Goal: Task Accomplishment & Management: Manage account settings

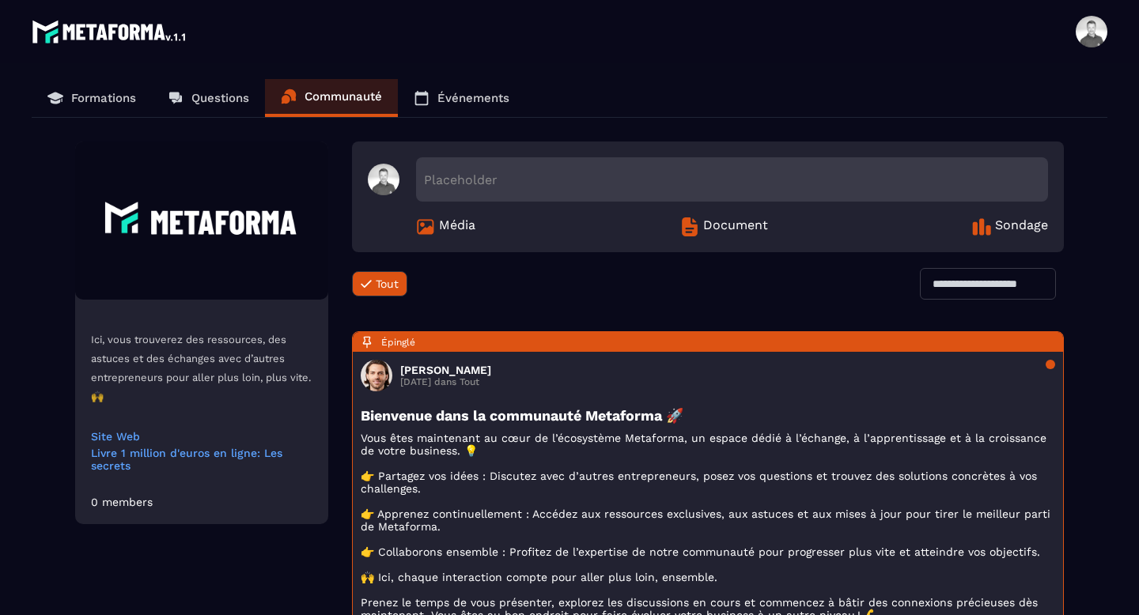
click at [76, 107] on link "Formations" at bounding box center [92, 98] width 120 height 38
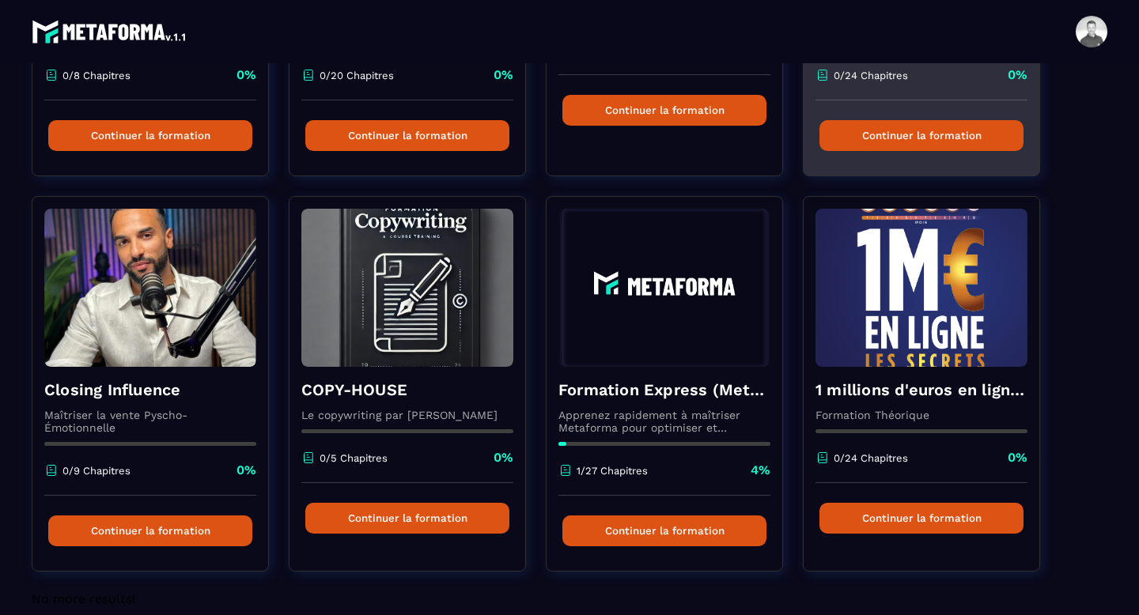
scroll to position [403, 0]
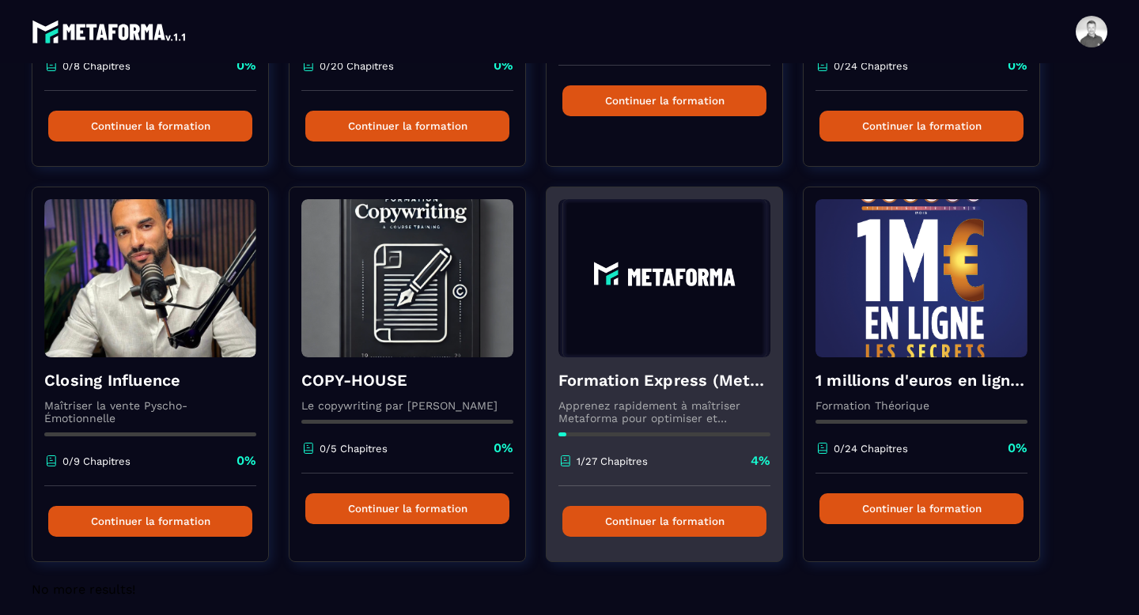
click at [648, 410] on p "Apprenez rapidement à maîtriser Metaforma pour optimiser et automatiser votre b…" at bounding box center [664, 411] width 212 height 25
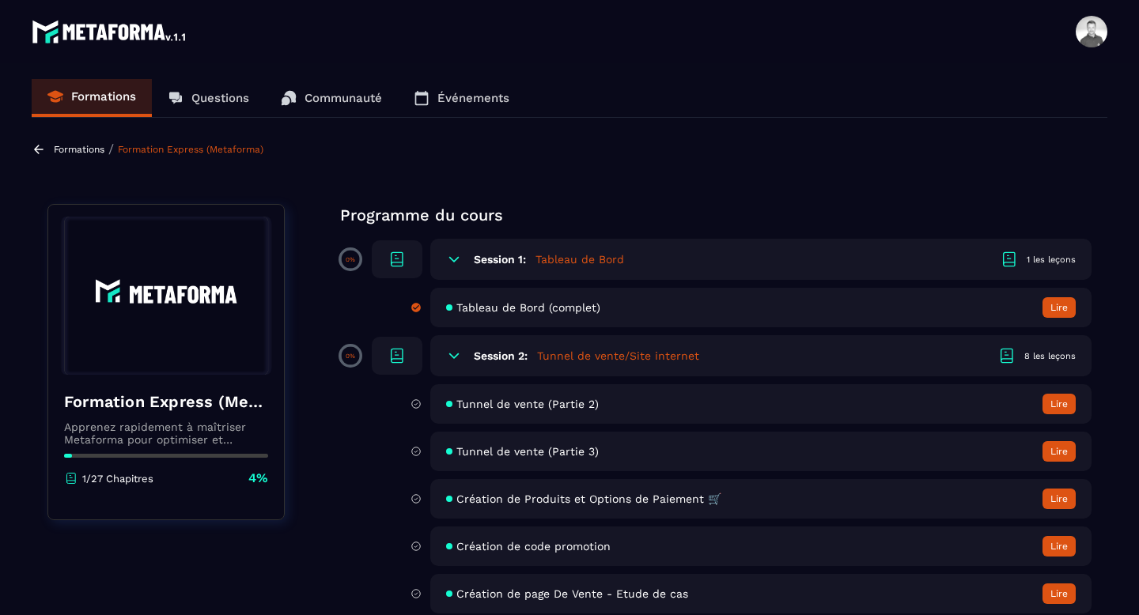
click at [523, 305] on span "Tableau de Bord (complet)" at bounding box center [528, 307] width 144 height 13
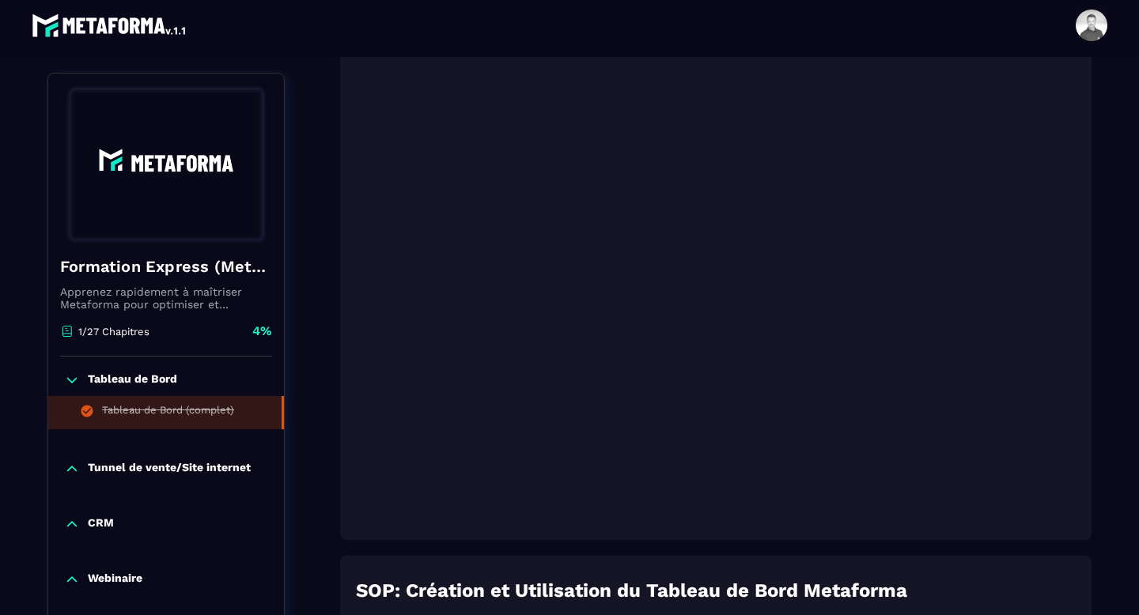
scroll to position [322, 0]
click at [136, 470] on p "Tunnel de vente/Site internet" at bounding box center [169, 469] width 163 height 16
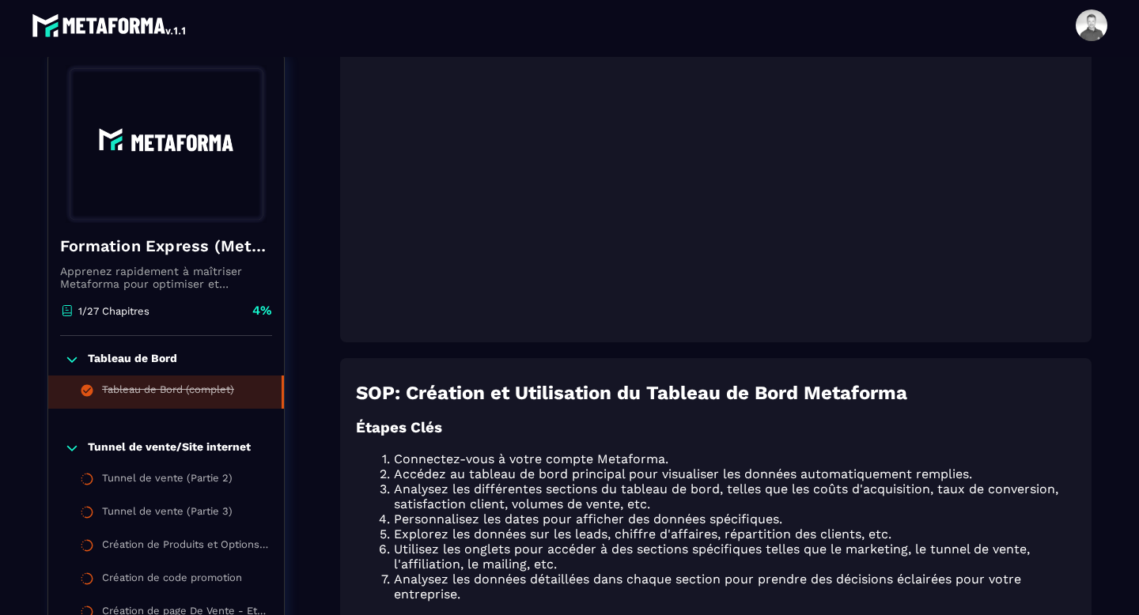
scroll to position [513, 0]
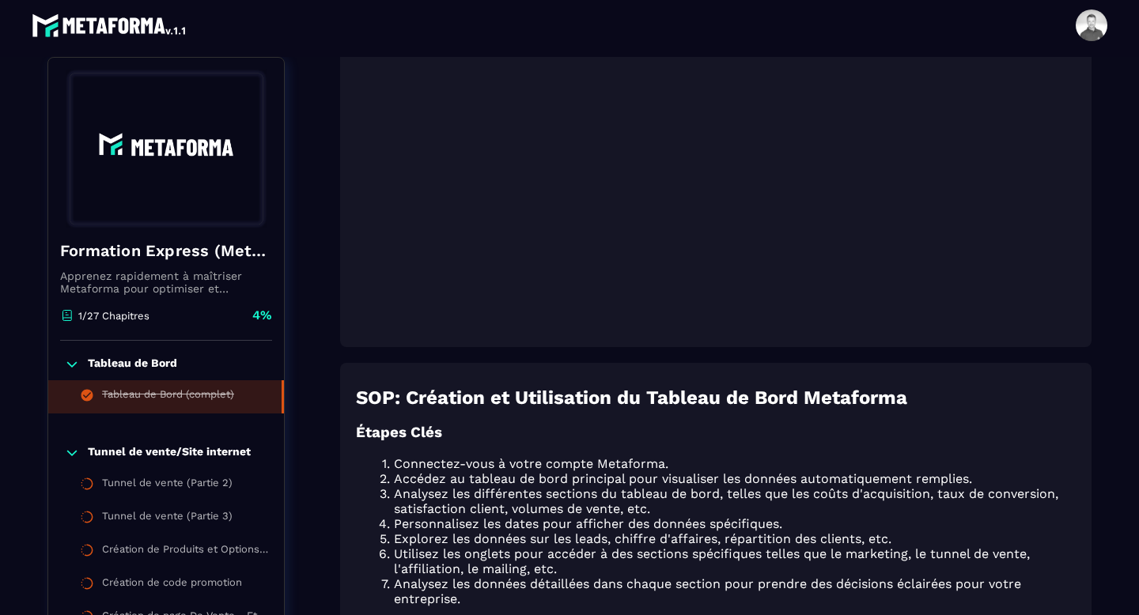
click at [115, 455] on p "Tunnel de vente/Site internet" at bounding box center [169, 453] width 163 height 16
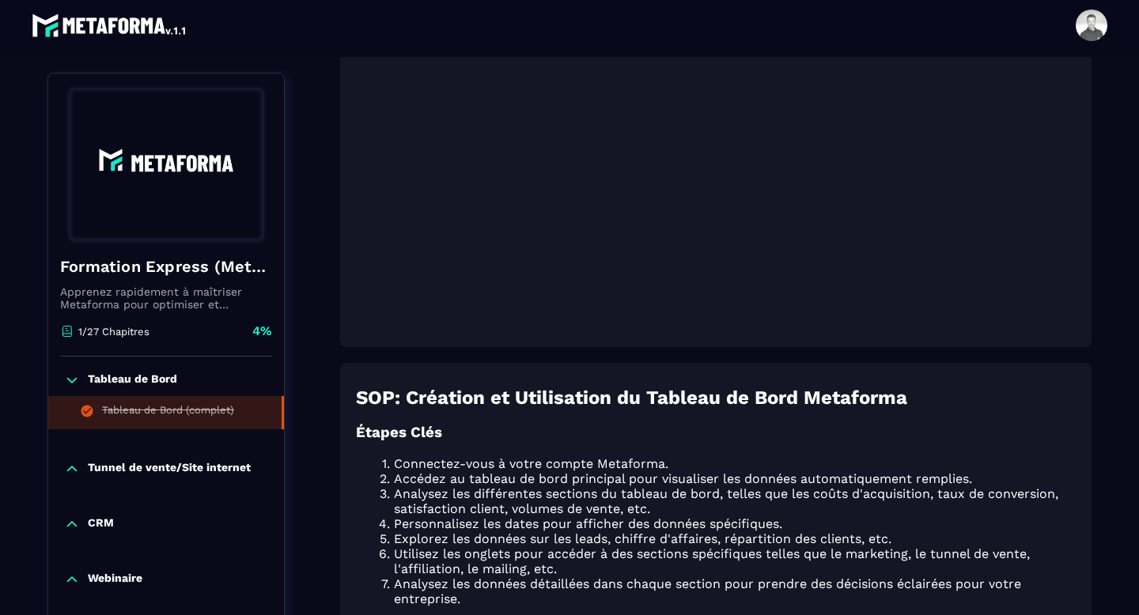
click at [109, 463] on p "Tunnel de vente/Site internet" at bounding box center [169, 469] width 163 height 16
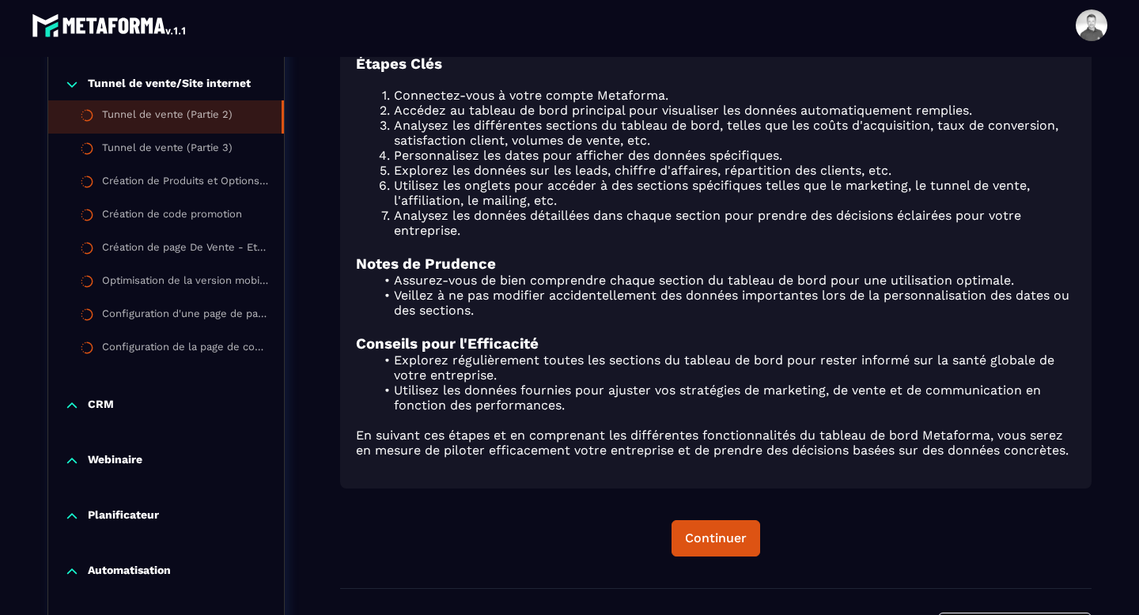
scroll to position [884, 0]
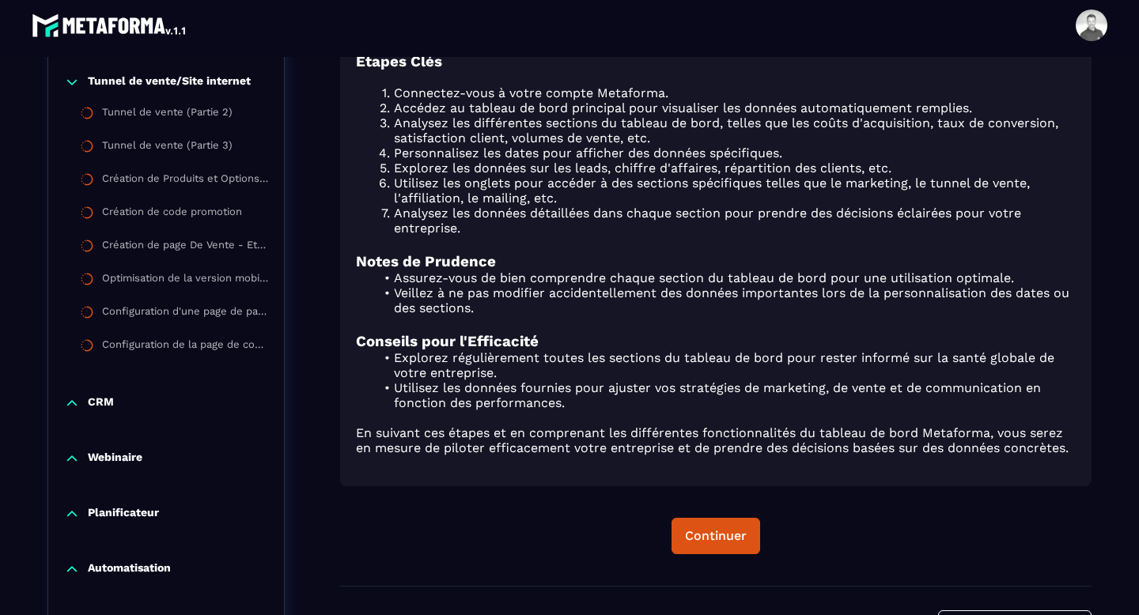
click at [124, 463] on p "Webinaire" at bounding box center [115, 459] width 55 height 16
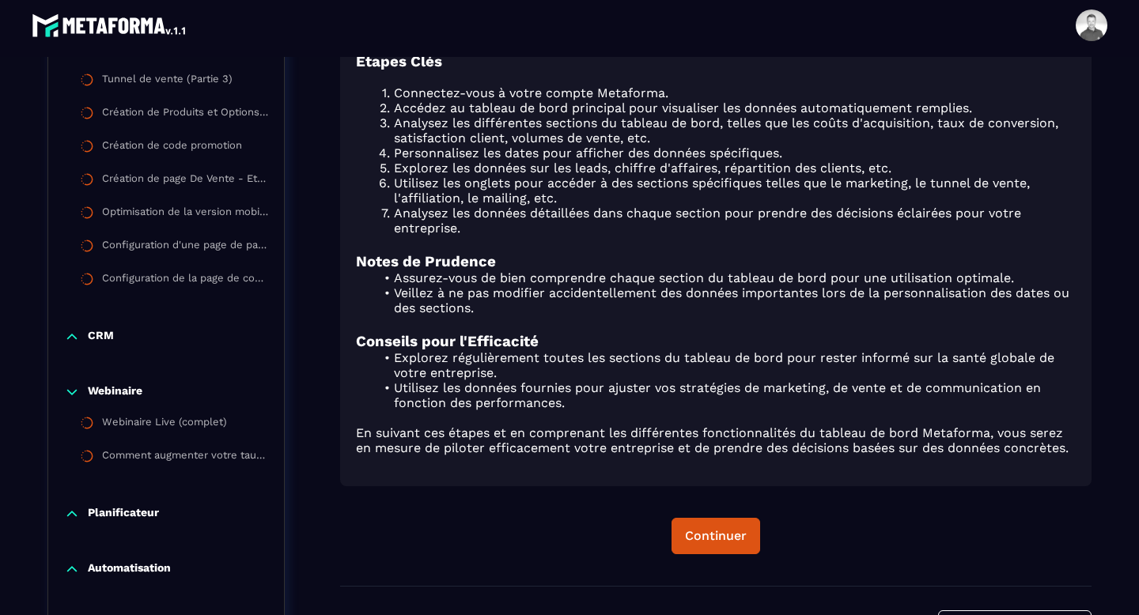
click at [123, 521] on p "Planificateur" at bounding box center [123, 514] width 71 height 16
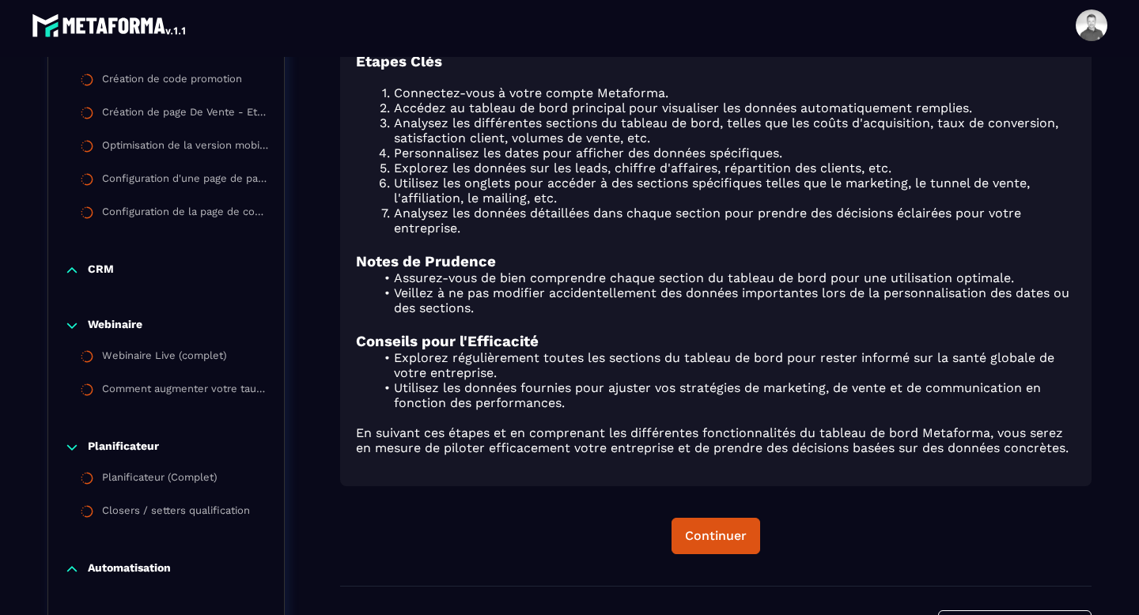
click at [135, 568] on p "Automatisation" at bounding box center [129, 569] width 83 height 16
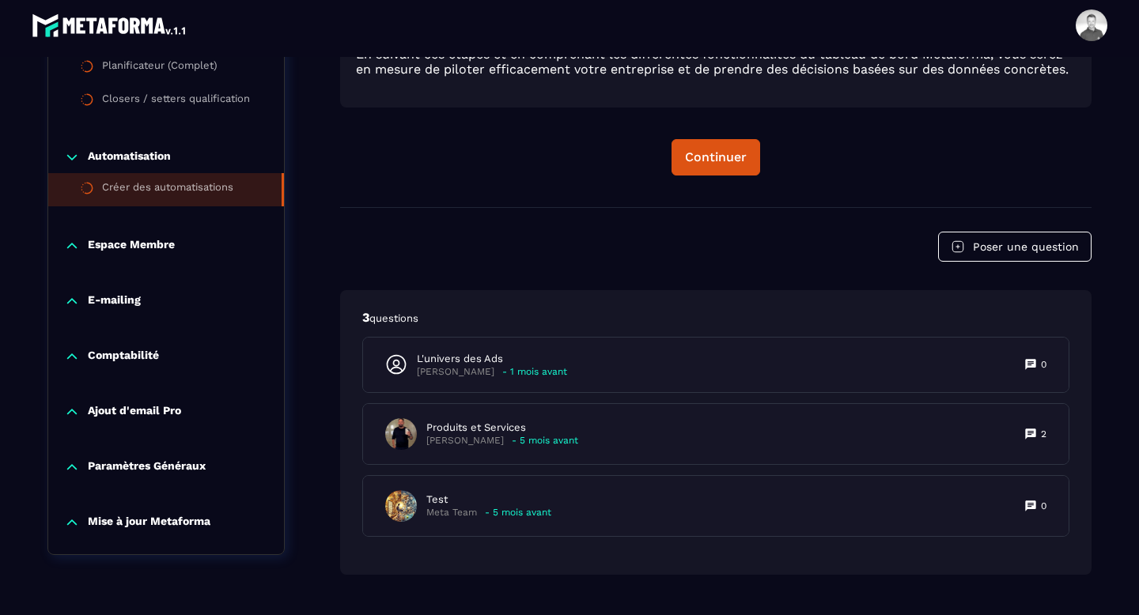
scroll to position [1302, 0]
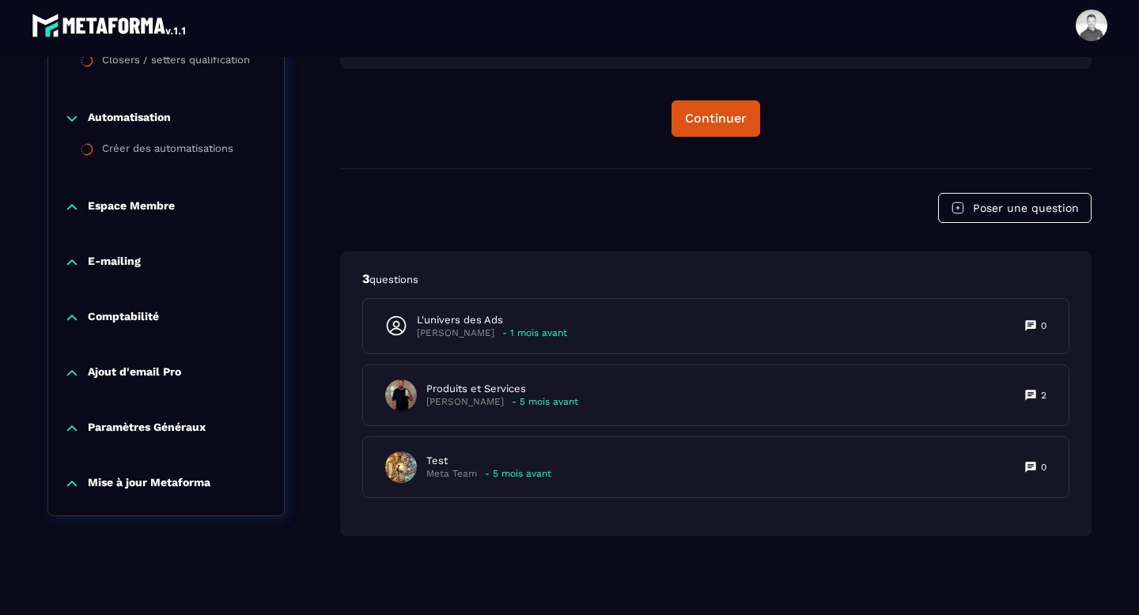
click at [139, 430] on p "Paramètres Généraux" at bounding box center [147, 429] width 118 height 16
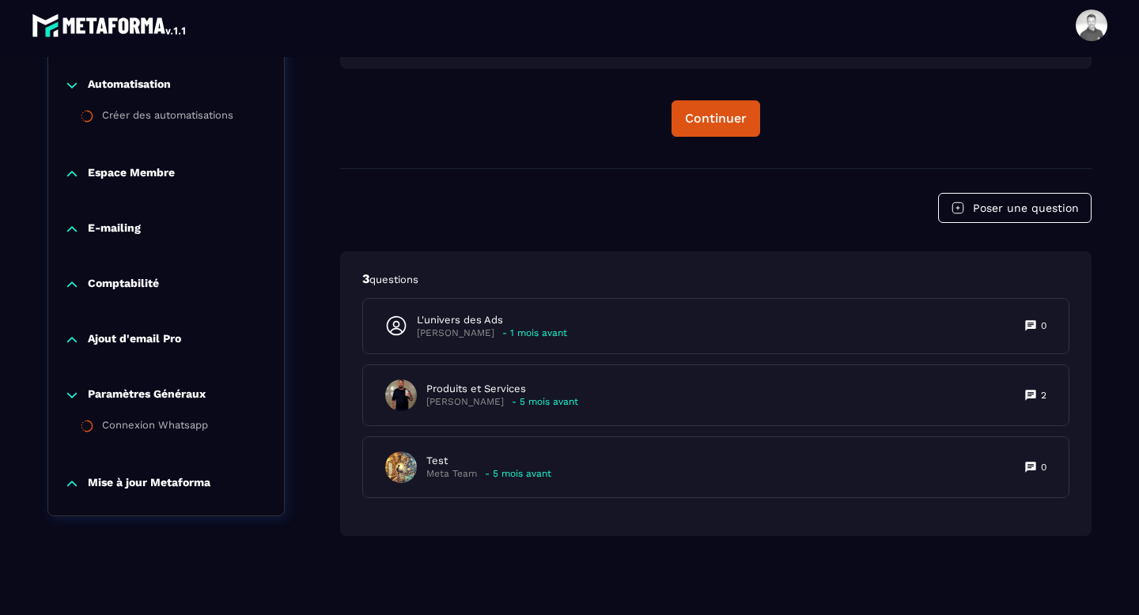
click at [128, 340] on p "Ajout d'email Pro" at bounding box center [134, 340] width 93 height 16
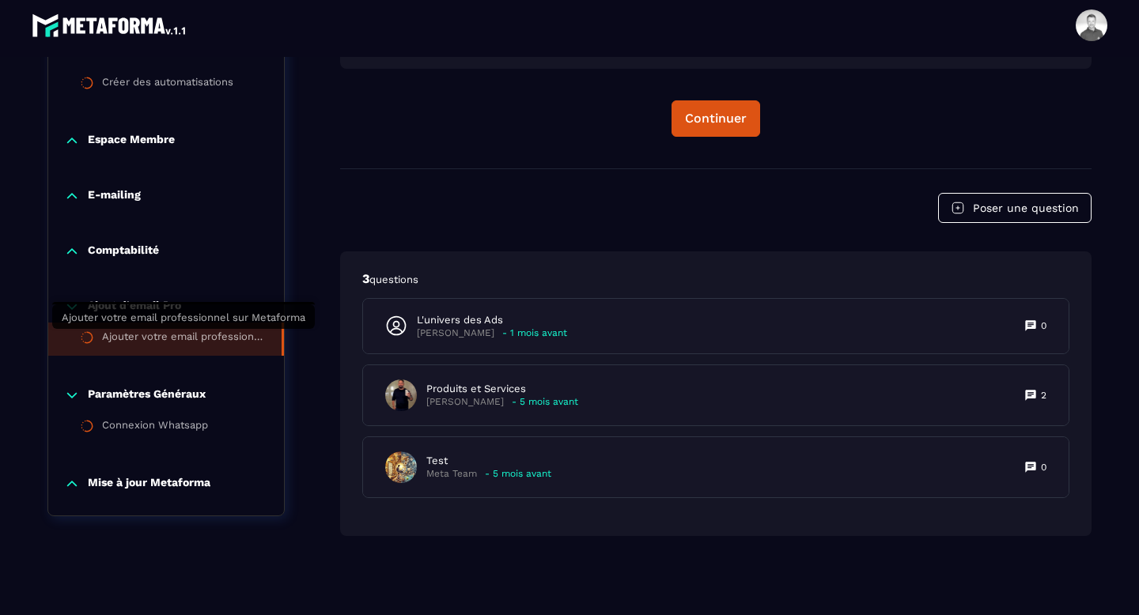
click at [160, 346] on div "Ajouter votre email professionnel sur Metaforma" at bounding box center [184, 339] width 164 height 17
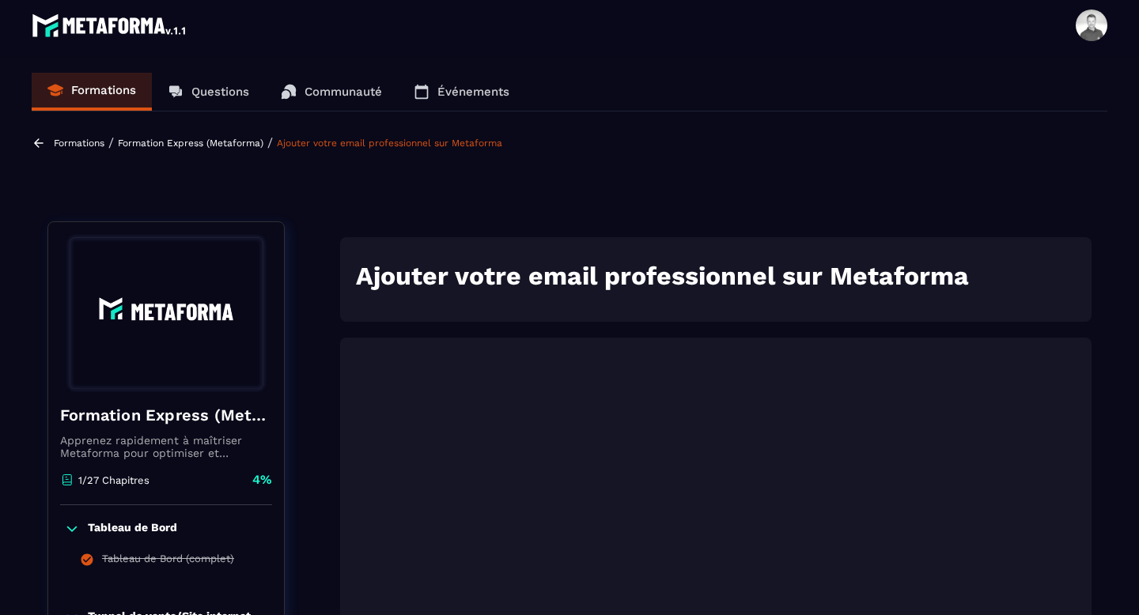
click at [91, 18] on img at bounding box center [110, 25] width 157 height 32
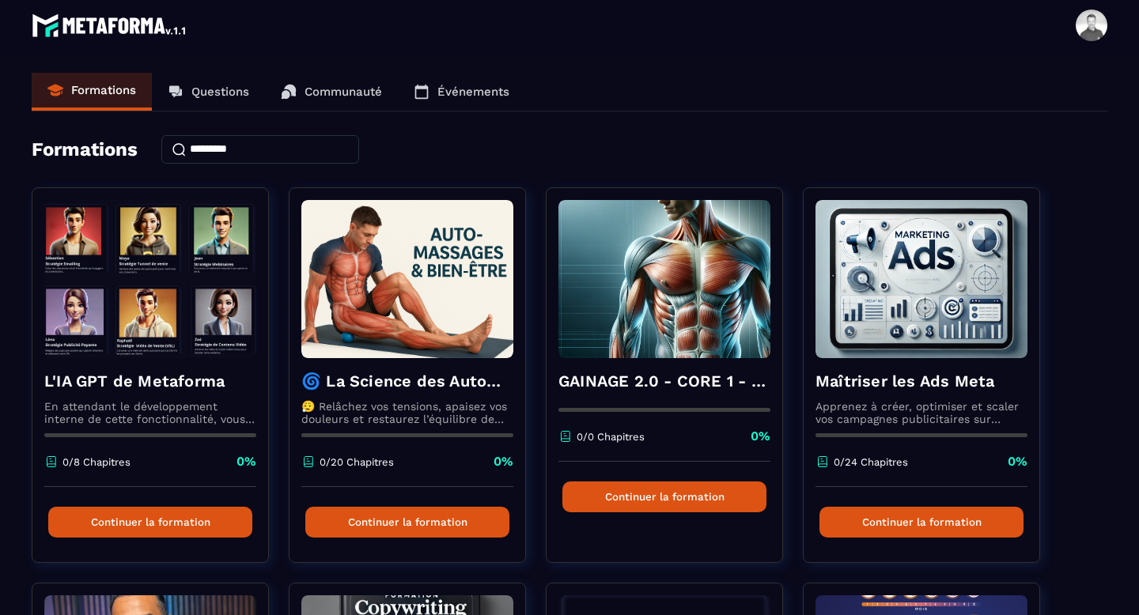
click at [123, 28] on img at bounding box center [110, 25] width 157 height 32
click at [1085, 31] on span at bounding box center [1091, 25] width 32 height 32
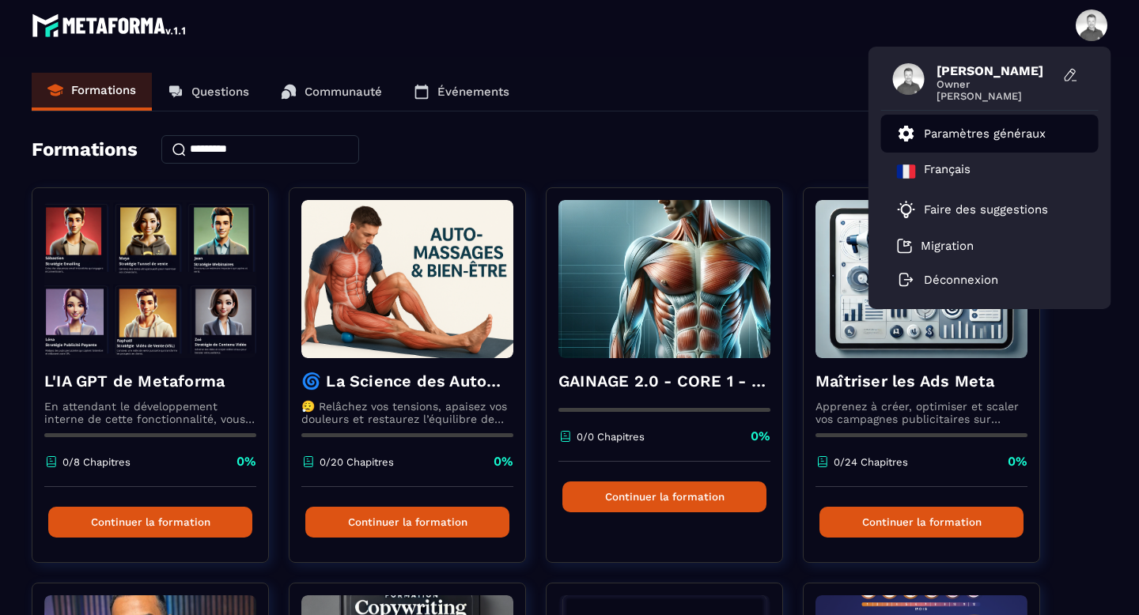
click at [958, 133] on p "Paramètres généraux" at bounding box center [985, 134] width 122 height 14
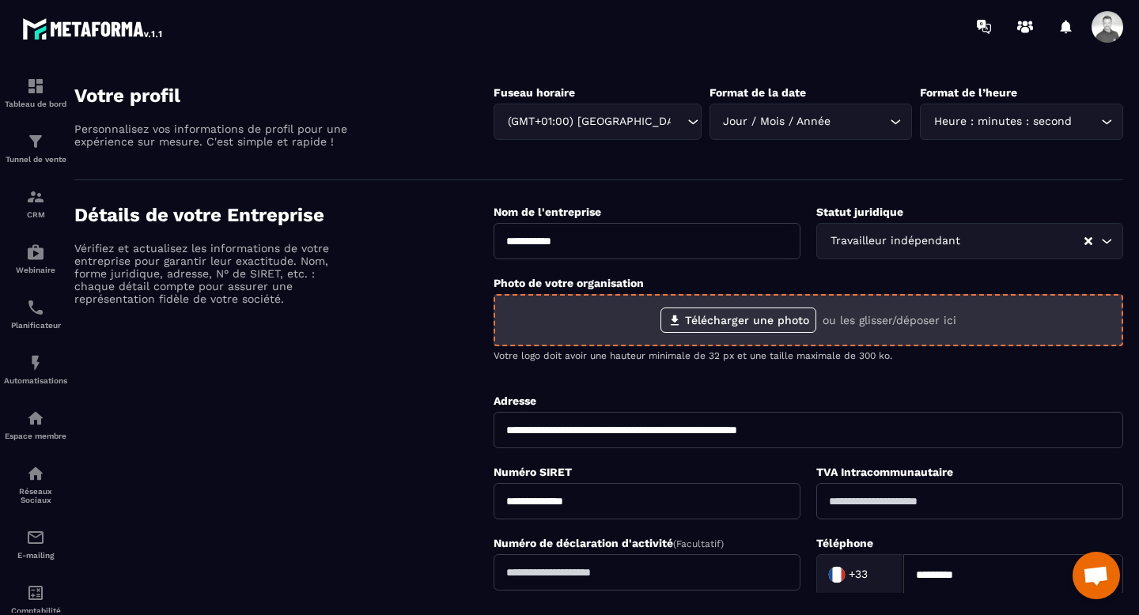
scroll to position [81, 0]
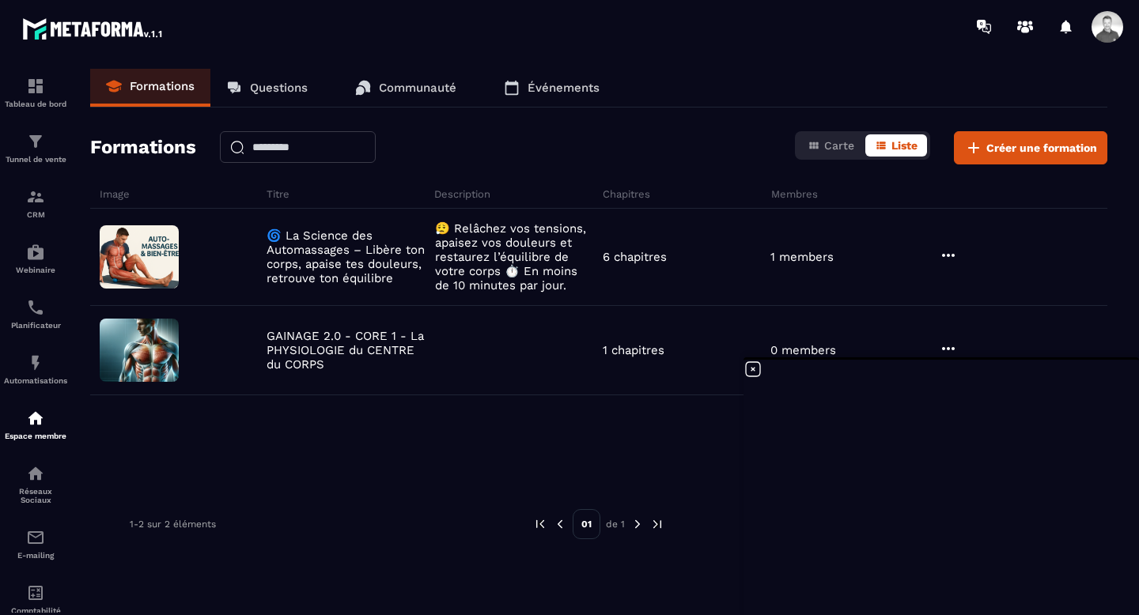
scroll to position [103, 0]
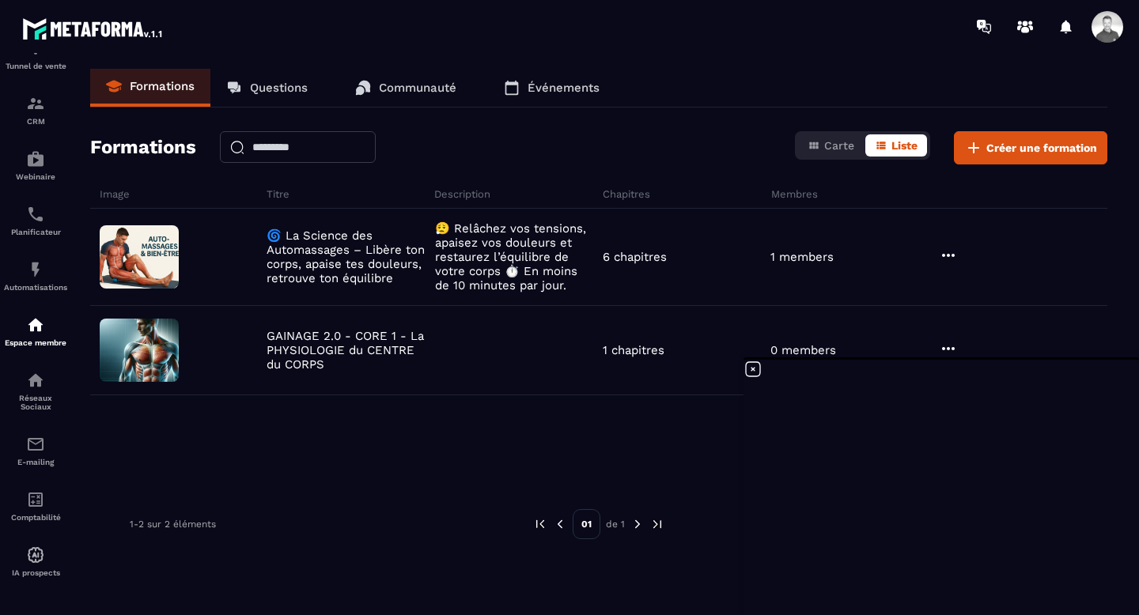
click at [1106, 28] on span at bounding box center [1107, 27] width 32 height 32
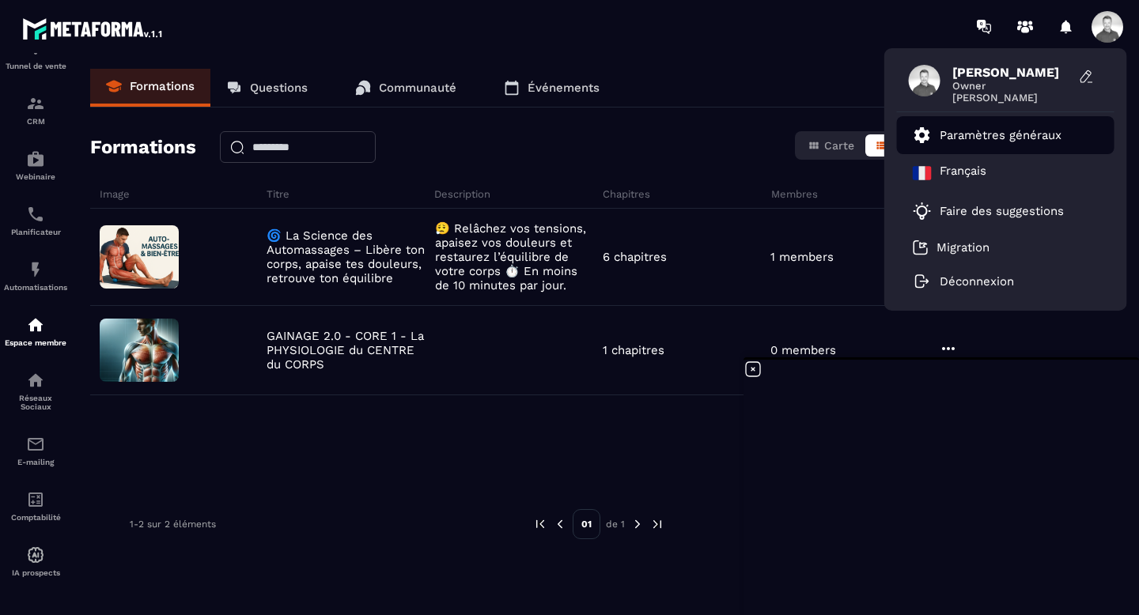
click at [974, 134] on p "Paramètres généraux" at bounding box center [1000, 135] width 122 height 14
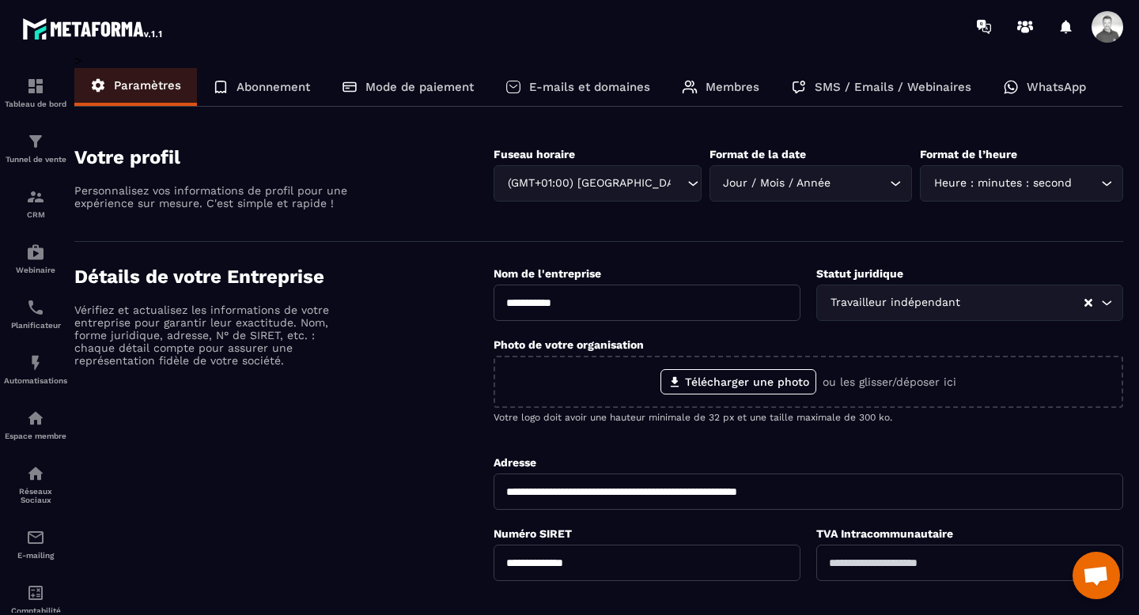
click at [566, 91] on p "E-mails et domaines" at bounding box center [589, 87] width 121 height 14
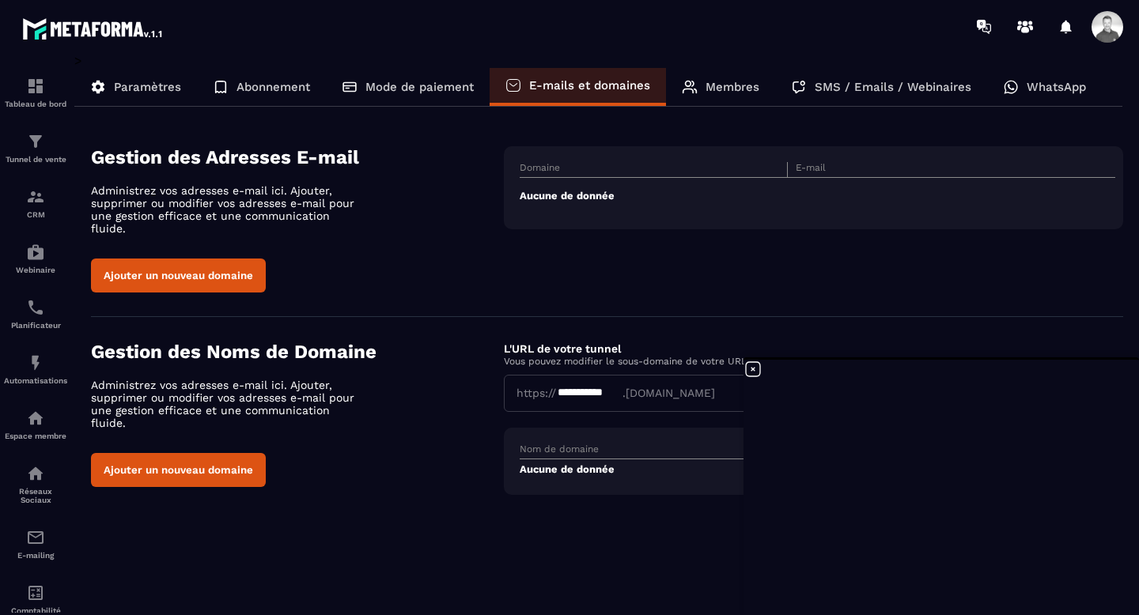
click at [210, 267] on button "Ajouter un nouveau domaine" at bounding box center [178, 276] width 175 height 34
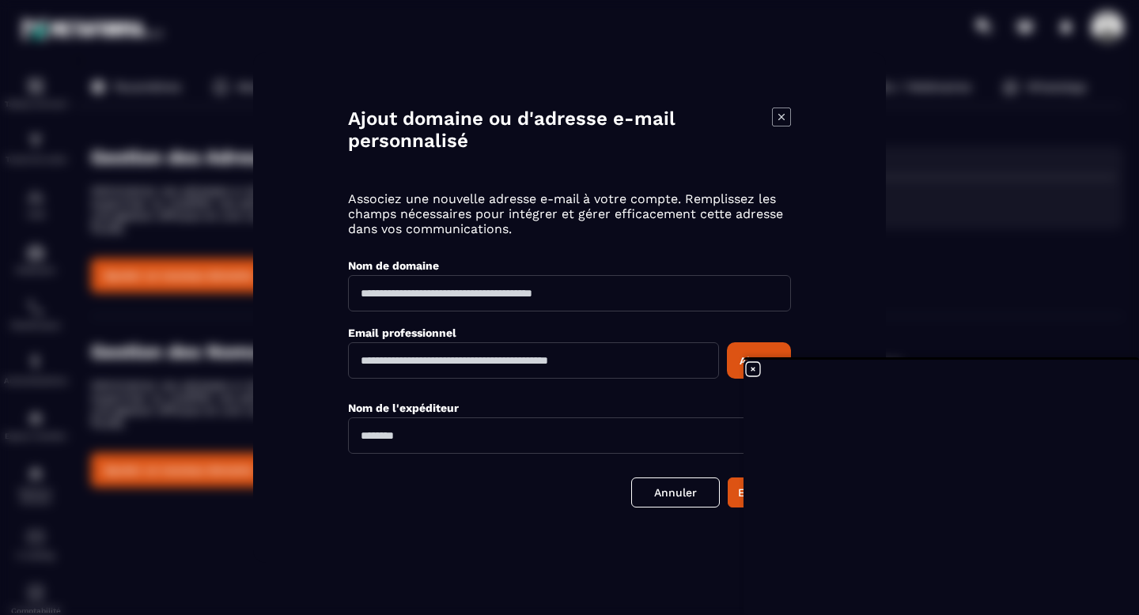
click at [449, 358] on input "Modal window" at bounding box center [533, 360] width 371 height 36
click at [500, 292] on input "Modal window" at bounding box center [569, 293] width 443 height 36
